Goal: Check status: Check status

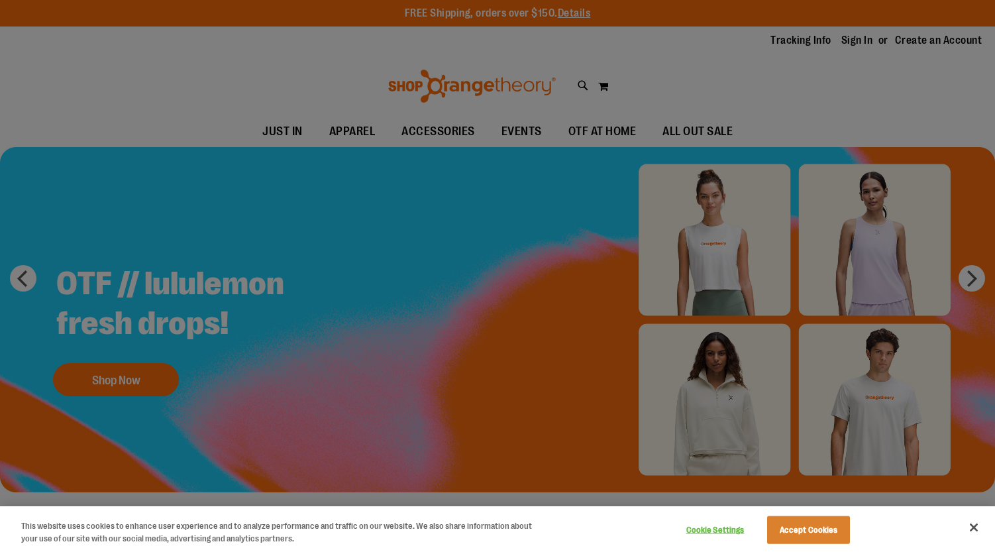
click at [974, 280] on div at bounding box center [497, 276] width 995 height 552
click at [726, 528] on button "Cookie Settings" at bounding box center [715, 530] width 83 height 27
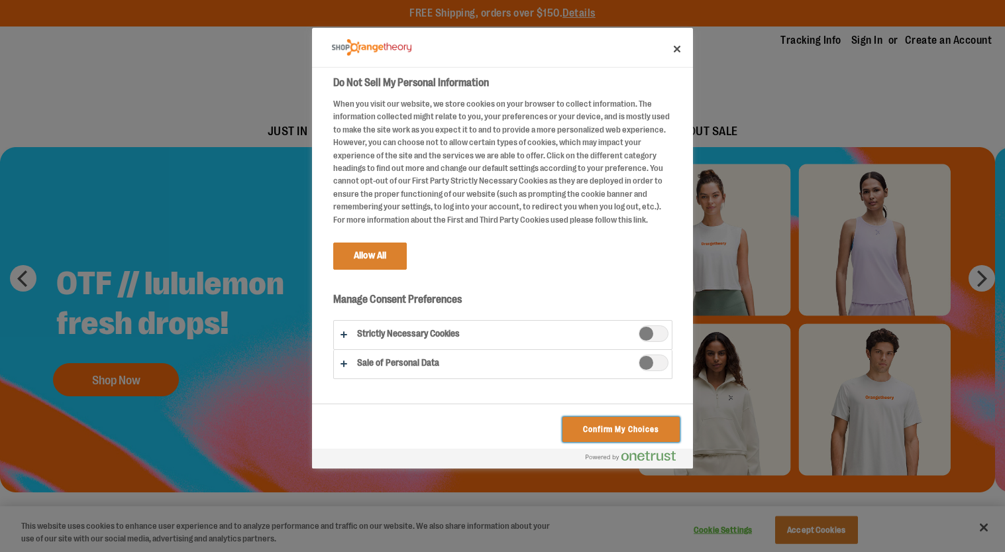
click at [608, 426] on button "Confirm My Choices" at bounding box center [621, 429] width 117 height 25
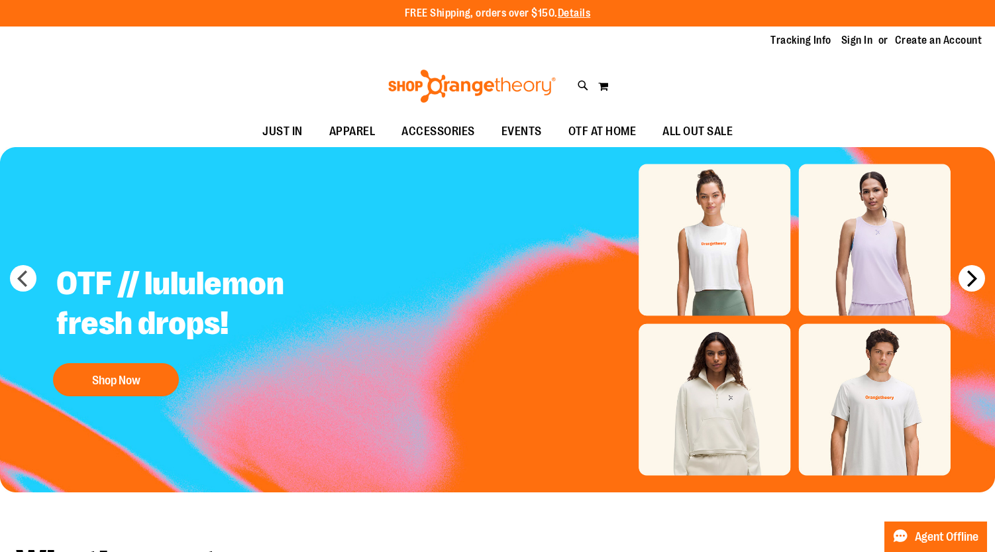
click at [974, 278] on button "next" at bounding box center [972, 278] width 27 height 27
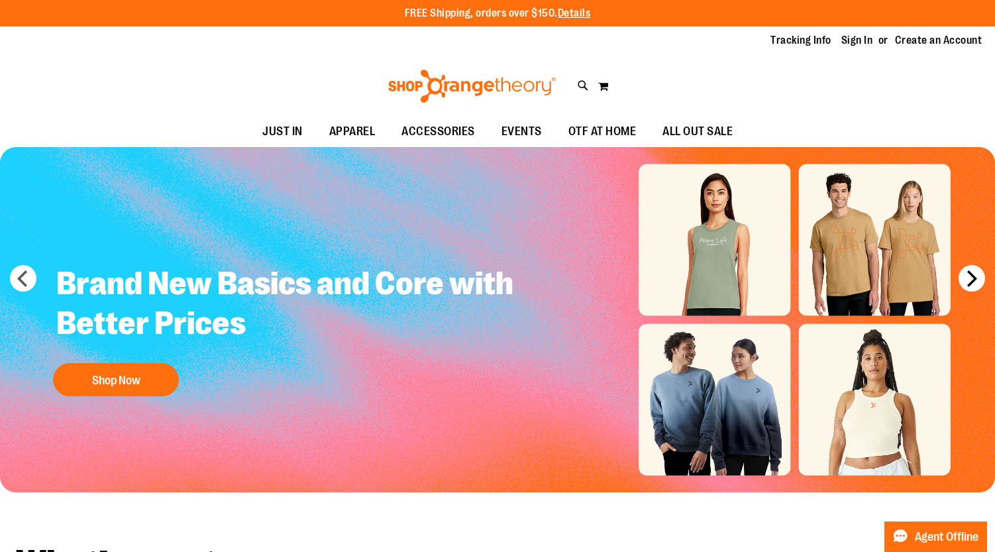
click at [973, 278] on button "next" at bounding box center [972, 278] width 27 height 27
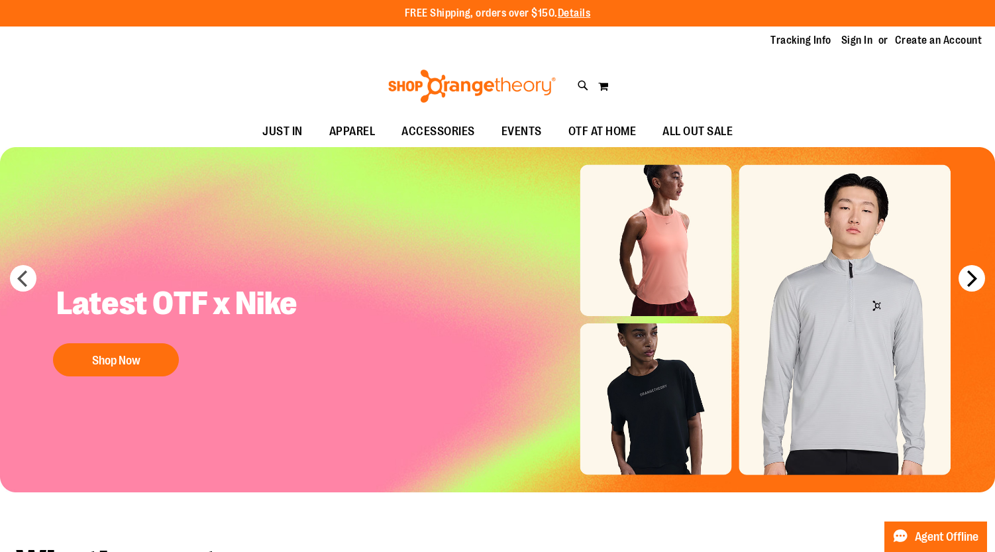
click at [973, 278] on button "next" at bounding box center [972, 278] width 27 height 27
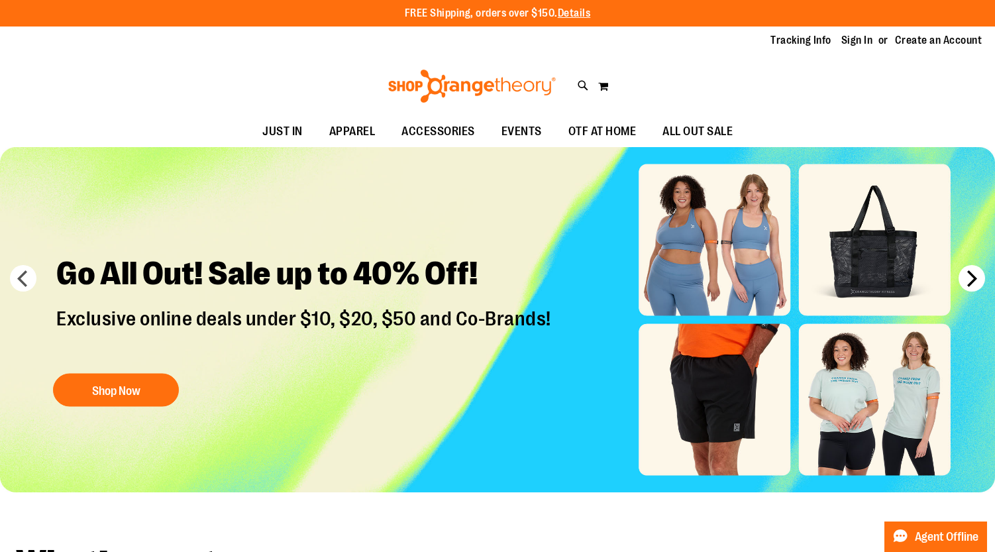
click at [973, 278] on button "next" at bounding box center [972, 278] width 27 height 27
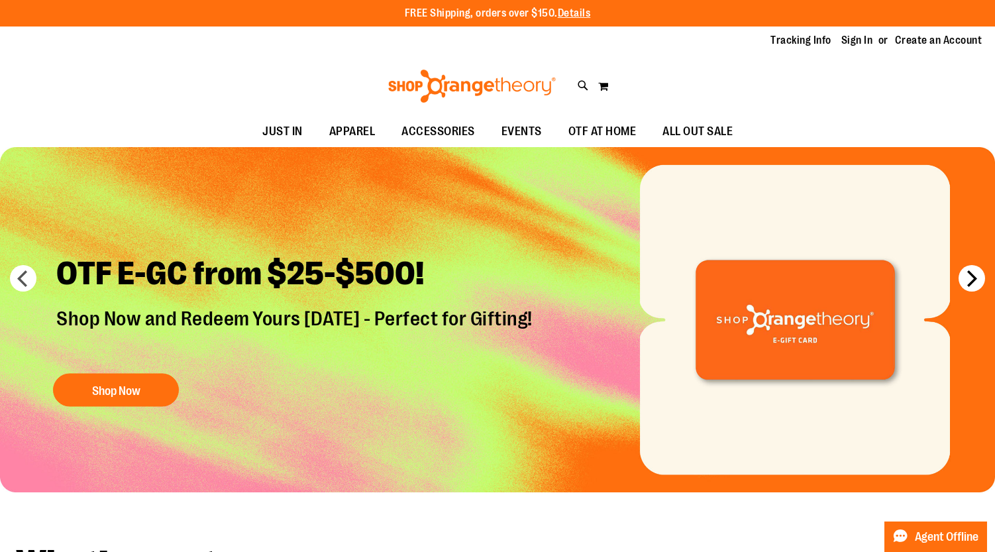
click at [973, 278] on button "next" at bounding box center [972, 278] width 27 height 27
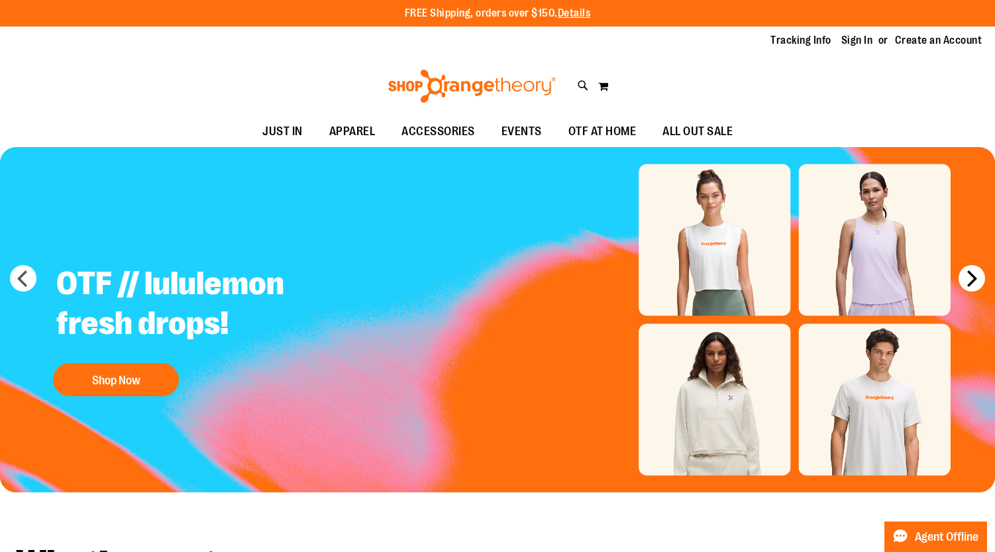
click at [973, 278] on button "next" at bounding box center [972, 278] width 27 height 27
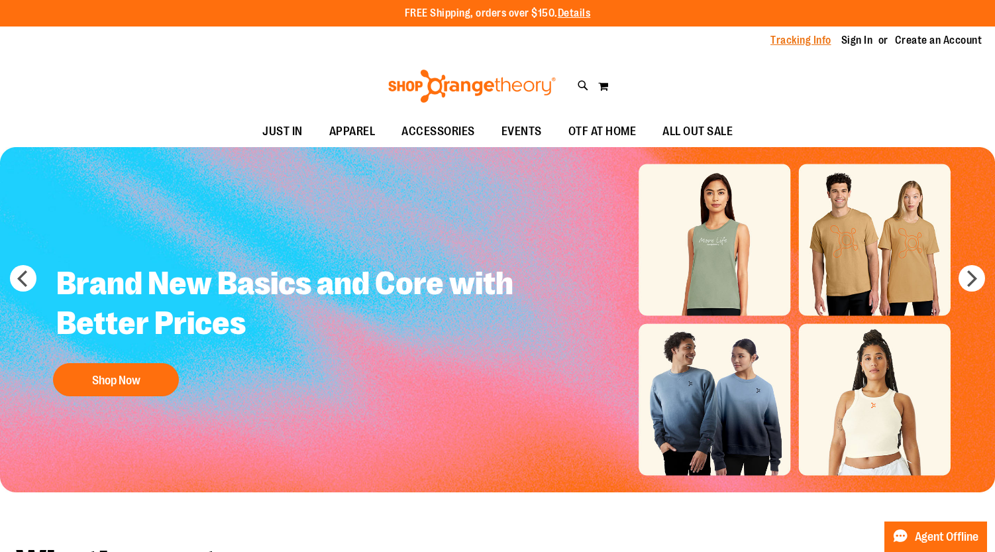
click at [795, 41] on link "Tracking Info" at bounding box center [801, 40] width 61 height 15
